Goal: Task Accomplishment & Management: Use online tool/utility

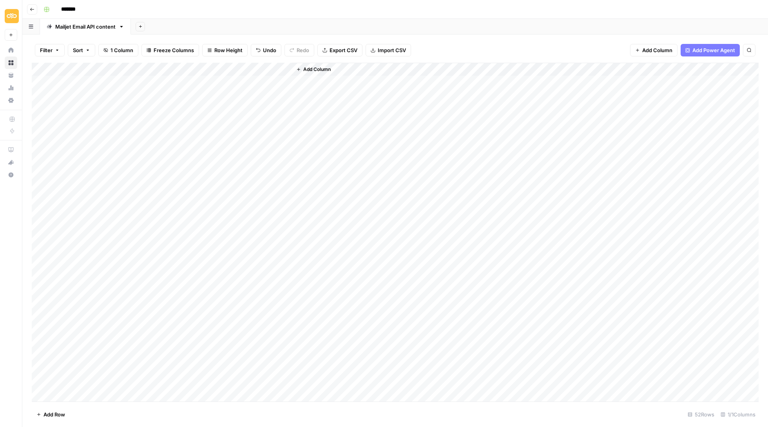
click at [34, 8] on icon "button" at bounding box center [32, 9] width 5 height 5
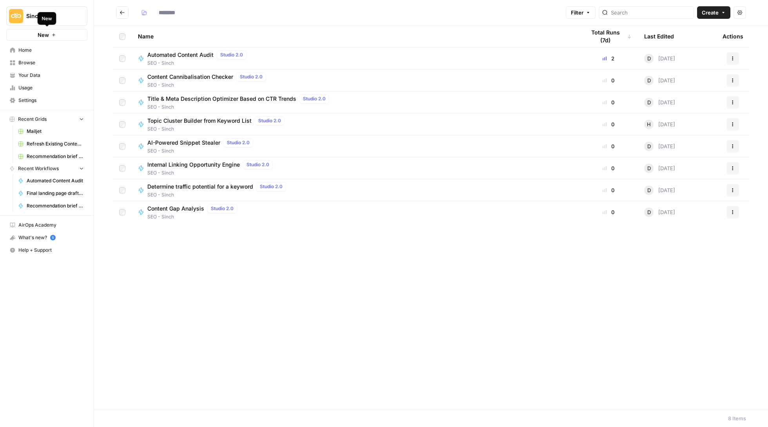
click at [49, 18] on div "New" at bounding box center [47, 18] width 10 height 7
click at [73, 16] on span "Sinch" at bounding box center [49, 16] width 47 height 8
click at [69, 75] on span "Mailjet" at bounding box center [75, 71] width 103 height 8
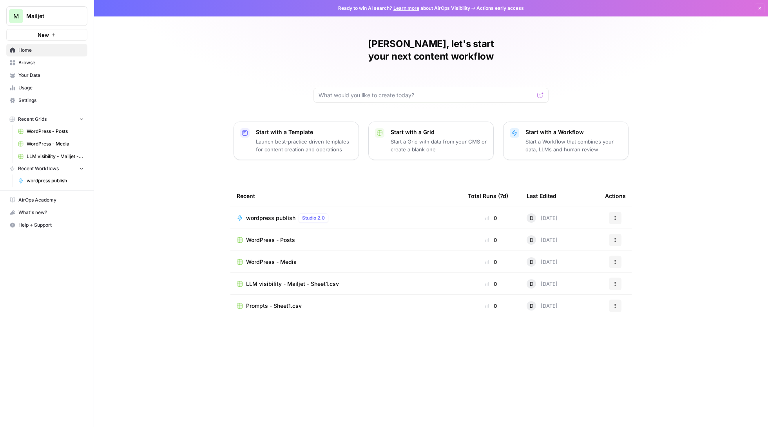
click at [205, 85] on div "Drew, let's start your next content workflow Start with a Template Launch best-…" at bounding box center [431, 213] width 674 height 427
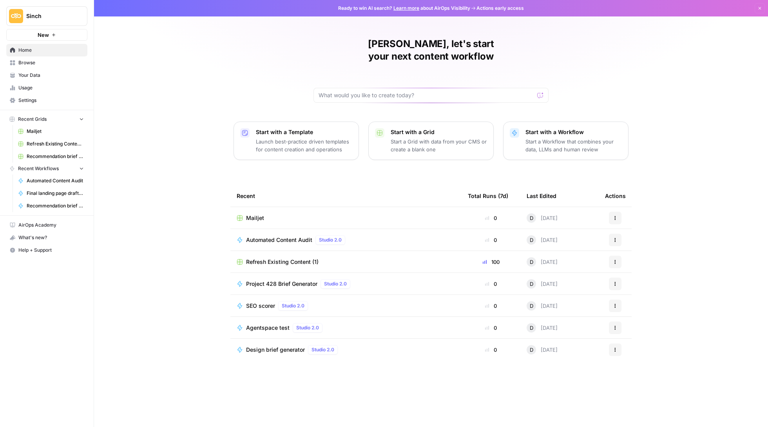
click at [299, 258] on span "Refresh Existing Content (1)" at bounding box center [282, 262] width 73 height 8
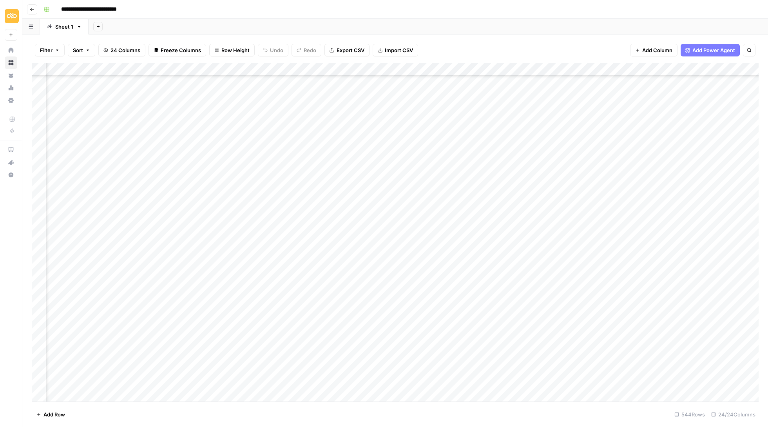
scroll to position [448, 915]
click at [58, 51] on icon "button" at bounding box center [57, 50] width 5 height 5
click at [104, 87] on div at bounding box center [97, 91] width 105 height 15
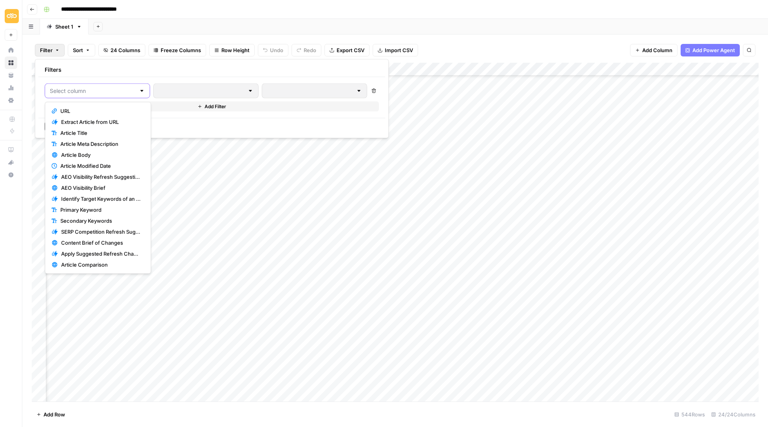
click at [114, 94] on input "text" at bounding box center [93, 91] width 86 height 8
click at [115, 251] on span "Apply Suggested Refresh Changes" at bounding box center [101, 254] width 80 height 8
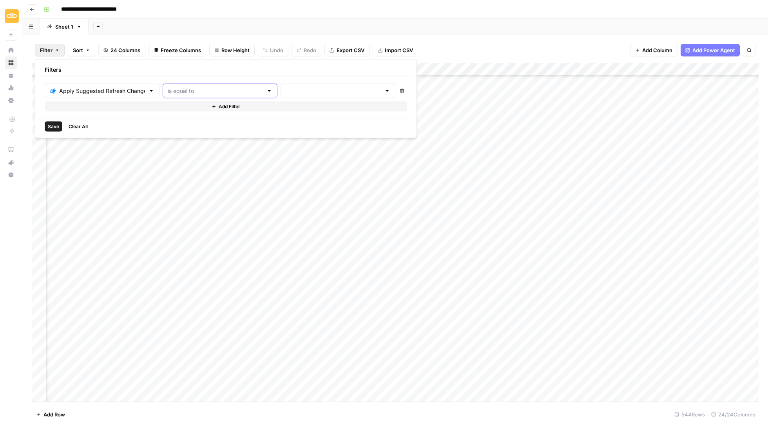
click at [250, 90] on input "text" at bounding box center [215, 91] width 95 height 8
type input "is equal to"
click at [240, 73] on div "Filters" at bounding box center [225, 70] width 375 height 15
click at [80, 47] on span "Sort" at bounding box center [78, 50] width 10 height 8
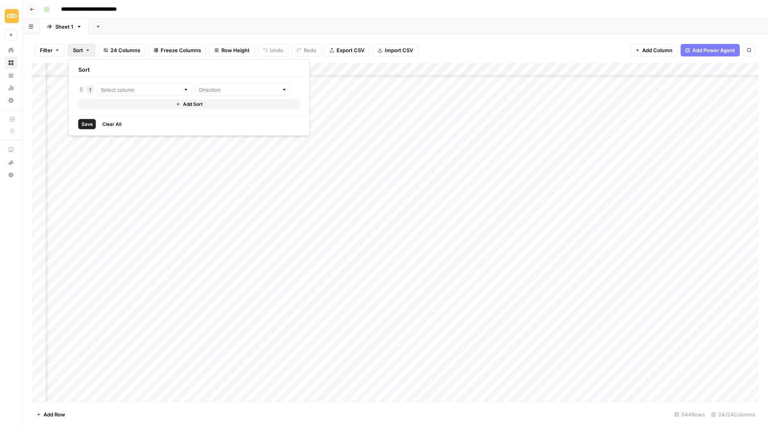
click at [381, 107] on div "Add Column" at bounding box center [395, 233] width 727 height 340
click at [248, 68] on div "Add Column" at bounding box center [395, 233] width 727 height 340
type input "Article Comparison"
click at [245, 121] on span "Filter" at bounding box center [233, 123] width 69 height 8
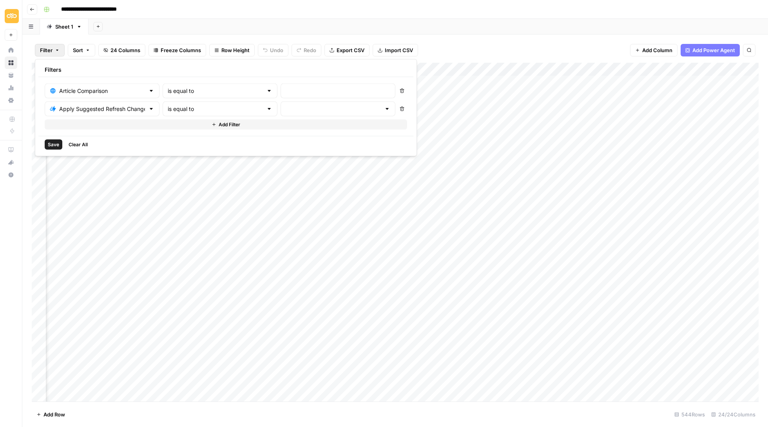
click at [405, 114] on button "Delete" at bounding box center [402, 109] width 10 height 10
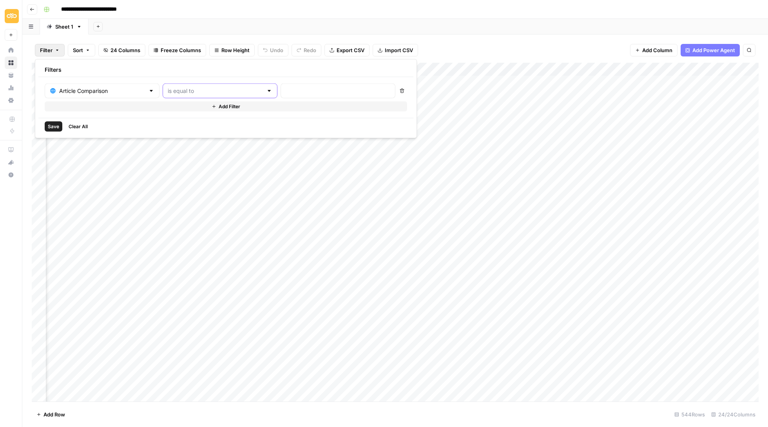
click at [237, 90] on input "text" at bounding box center [215, 91] width 95 height 8
click at [232, 106] on button "is not empty" at bounding box center [221, 110] width 109 height 11
type input "is not empty"
click at [52, 133] on div "Save Clear All" at bounding box center [225, 126] width 375 height 17
click at [52, 123] on button "Save" at bounding box center [54, 127] width 18 height 10
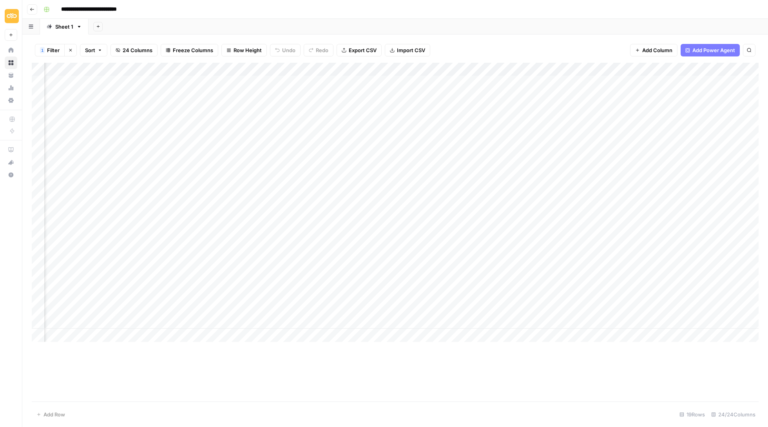
scroll to position [0, 641]
click at [472, 84] on div "Add Column" at bounding box center [395, 202] width 727 height 279
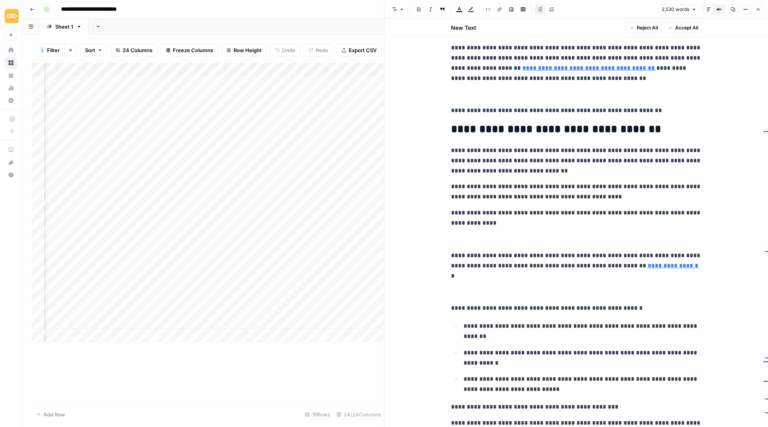
scroll to position [726, 0]
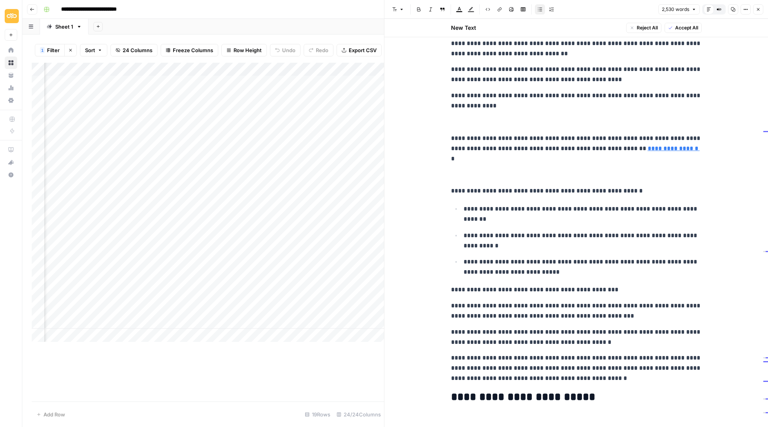
click at [758, 10] on icon "button" at bounding box center [758, 9] width 5 height 5
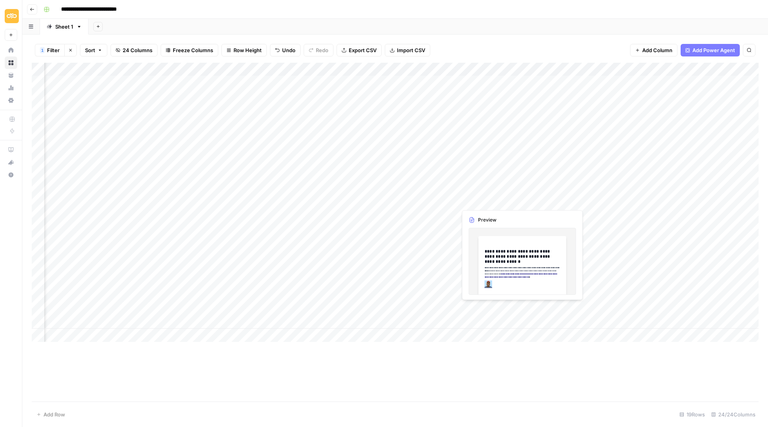
click at [494, 199] on div "Add Column" at bounding box center [395, 202] width 727 height 279
click at [494, 199] on div at bounding box center [493, 201] width 72 height 15
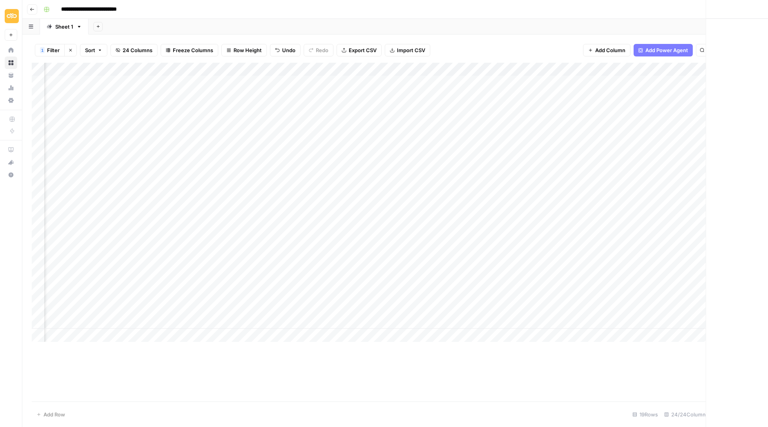
click at [492, 203] on div at bounding box center [493, 201] width 72 height 15
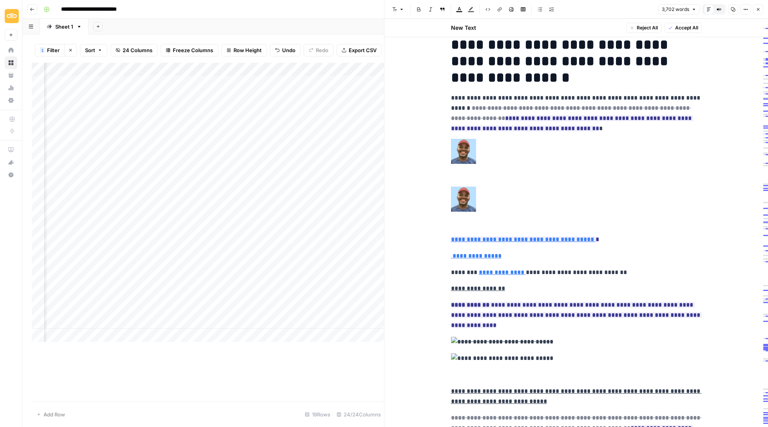
scroll to position [42, 0]
click at [761, 10] on button "Close" at bounding box center [758, 9] width 10 height 10
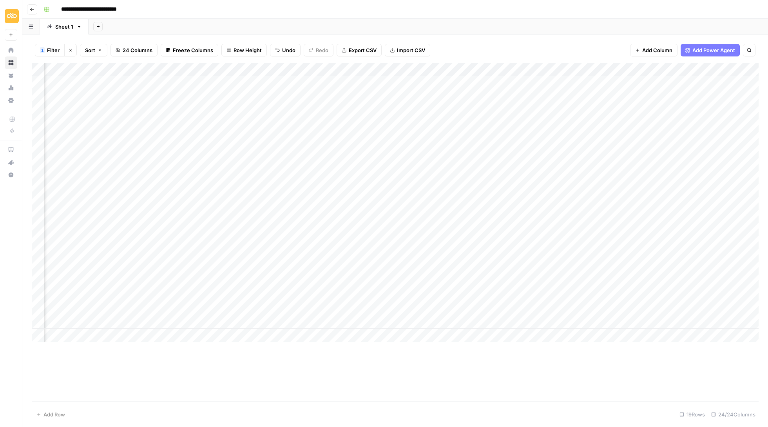
scroll to position [0, 963]
click at [651, 49] on span "Add Column" at bounding box center [658, 50] width 30 height 8
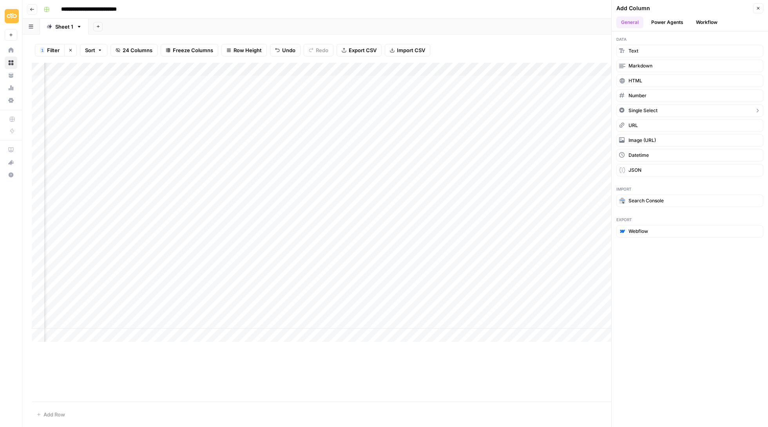
click at [650, 107] on span "Single Select" at bounding box center [643, 110] width 29 height 7
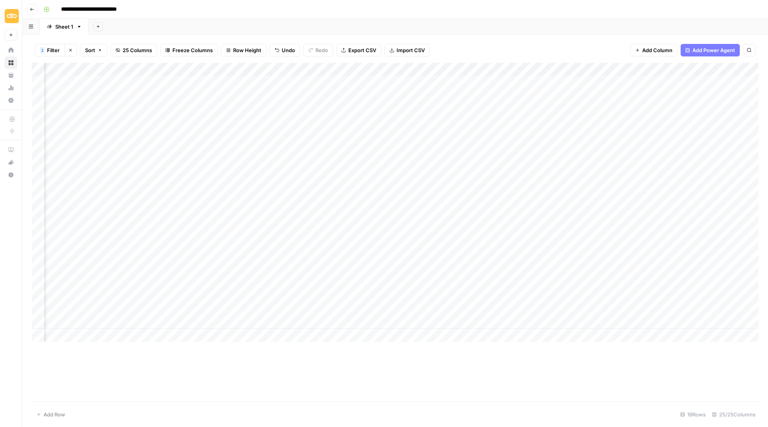
scroll to position [0, 1093]
drag, startPoint x: 671, startPoint y: 67, endPoint x: 196, endPoint y: 62, distance: 474.8
click at [196, 63] on div "Add Column" at bounding box center [395, 202] width 727 height 279
click at [185, 66] on div "Add Column" at bounding box center [395, 202] width 727 height 279
click at [183, 86] on input "New Column" at bounding box center [200, 87] width 95 height 8
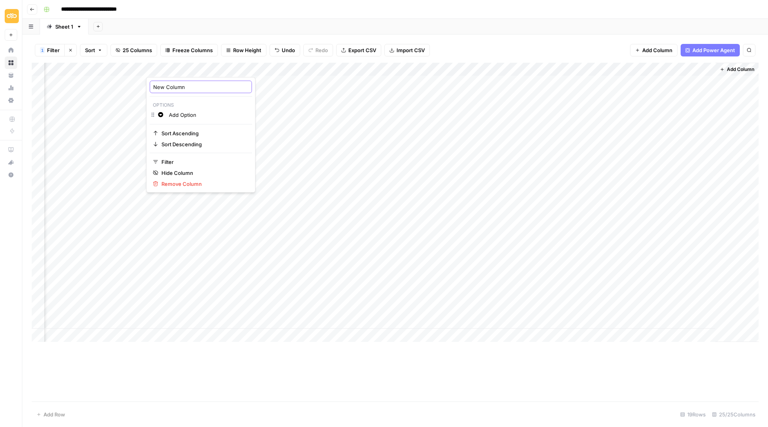
click at [183, 86] on input "New Column" at bounding box center [200, 87] width 95 height 8
click at [168, 88] on input "New Column" at bounding box center [200, 87] width 95 height 8
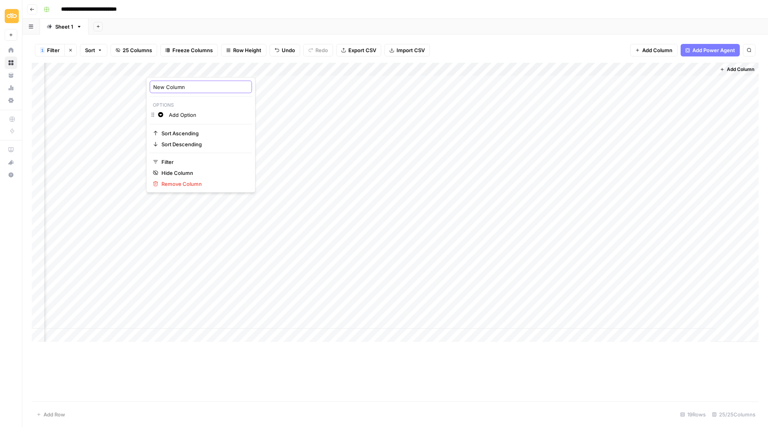
click at [168, 88] on input "New Column" at bounding box center [200, 87] width 95 height 8
type input "Updated"
click at [180, 79] on div "Add Column" at bounding box center [395, 202] width 727 height 279
click at [197, 68] on div "Add Column" at bounding box center [395, 202] width 727 height 279
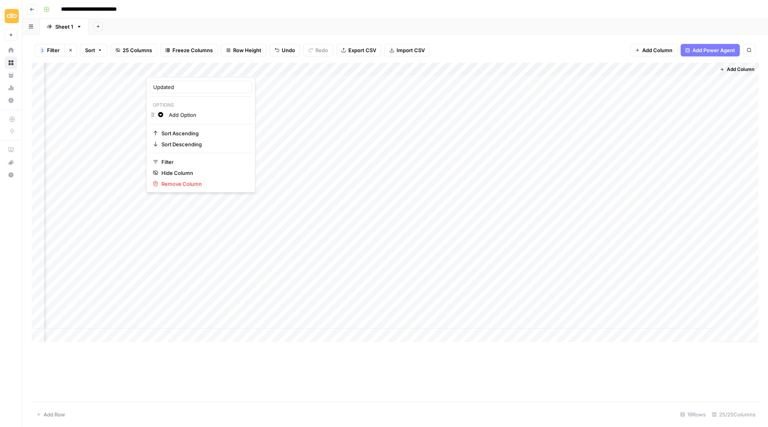
click at [211, 68] on div at bounding box center [181, 70] width 71 height 16
click at [183, 116] on input "Add Option" at bounding box center [209, 115] width 80 height 8
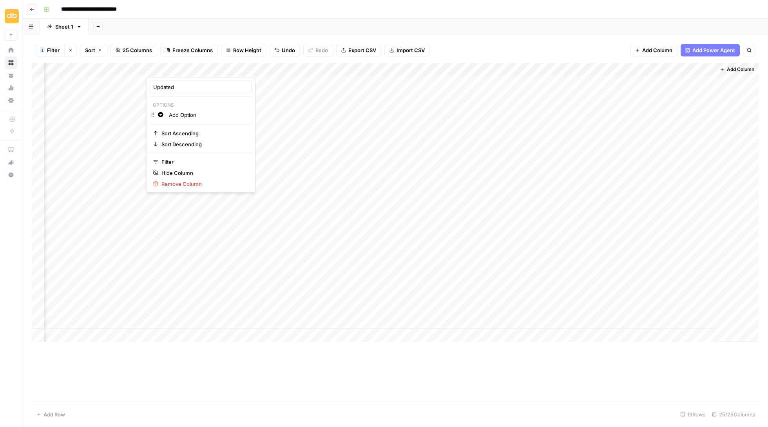
click at [183, 116] on input "Add Option" at bounding box center [209, 115] width 80 height 8
type input "Yes"
click at [322, 103] on div "Add Column" at bounding box center [395, 202] width 727 height 279
click at [176, 79] on div "Add Column" at bounding box center [395, 202] width 727 height 279
click at [743, 69] on span "Add Column" at bounding box center [740, 69] width 27 height 7
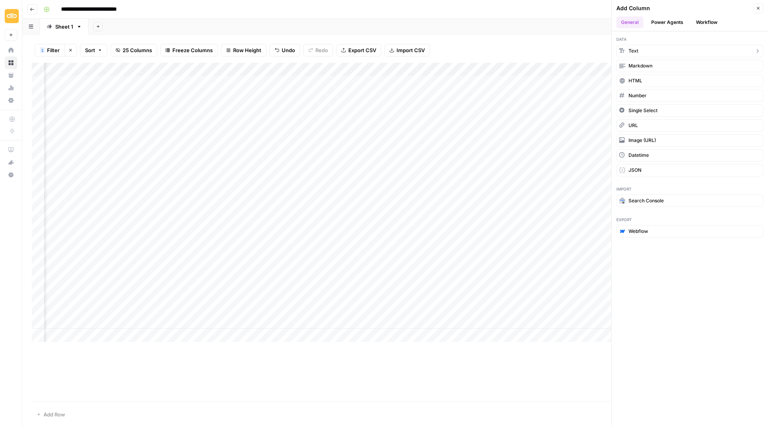
click at [648, 49] on button "Text" at bounding box center [690, 51] width 147 height 13
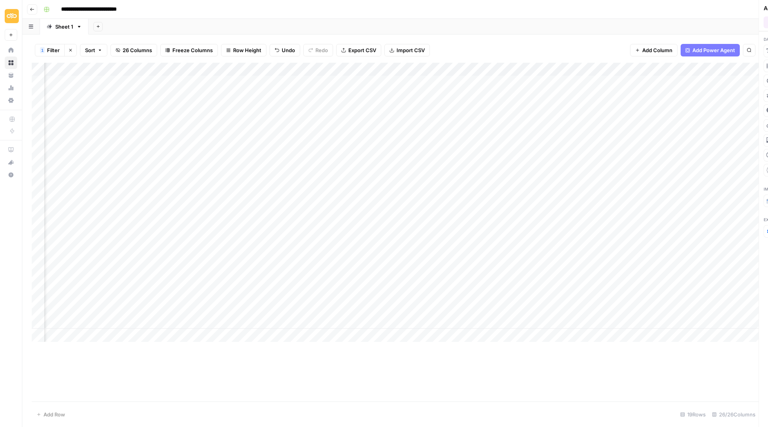
scroll to position [0, 1164]
drag, startPoint x: 669, startPoint y: 63, endPoint x: 165, endPoint y: 77, distance: 504.0
click at [165, 77] on div "Add Column" at bounding box center [395, 202] width 727 height 279
click at [176, 78] on div "Add Column" at bounding box center [395, 202] width 727 height 279
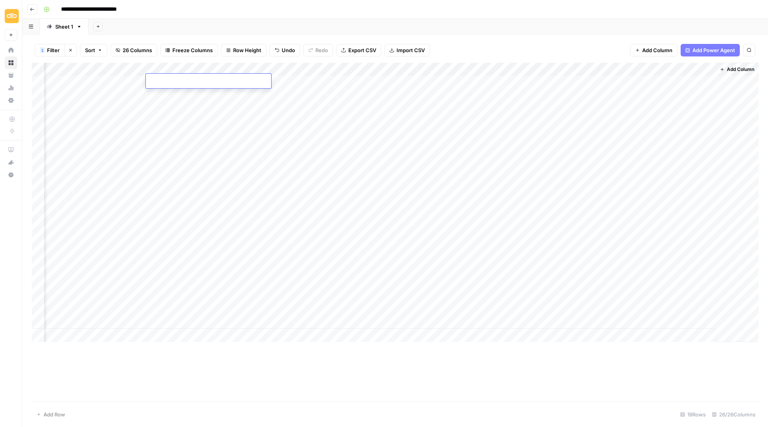
click at [176, 78] on textarea at bounding box center [208, 81] width 125 height 11
click at [178, 63] on div "Add Column" at bounding box center [395, 202] width 727 height 279
click at [178, 63] on div at bounding box center [181, 70] width 71 height 16
click at [176, 92] on div "New Column" at bounding box center [193, 87] width 87 height 13
click at [176, 92] on div "Add Column" at bounding box center [395, 202] width 727 height 279
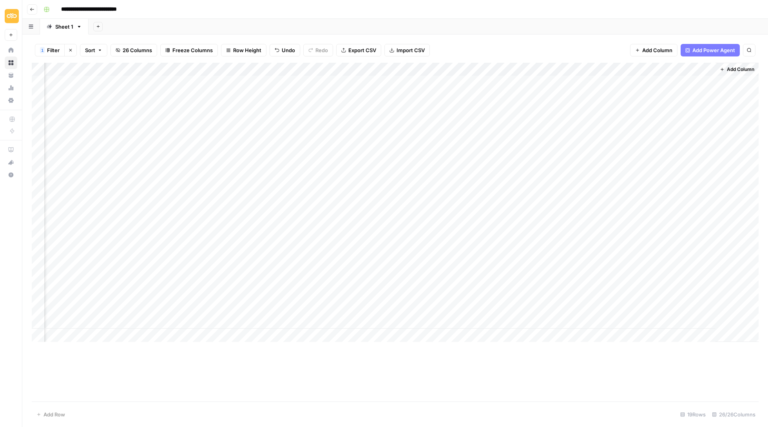
click at [181, 68] on div "Add Column" at bounding box center [395, 202] width 727 height 279
click at [181, 68] on div at bounding box center [181, 70] width 71 height 16
click at [176, 84] on input "New Column" at bounding box center [193, 87] width 80 height 8
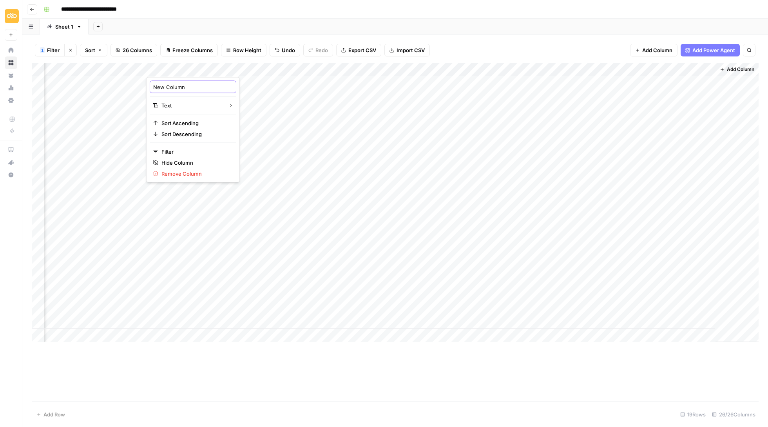
type input "H"
type input "[PERSON_NAME]'s Notes"
drag, startPoint x: 216, startPoint y: 65, endPoint x: 265, endPoint y: 67, distance: 48.7
click at [265, 67] on div "Add Column" at bounding box center [395, 202] width 727 height 279
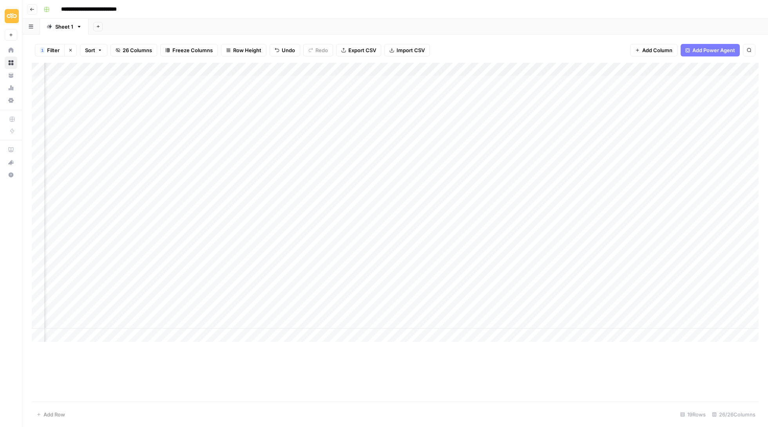
click at [342, 84] on div "Add Column" at bounding box center [395, 202] width 727 height 279
click at [433, 80] on div "Add Column" at bounding box center [395, 202] width 727 height 279
